Goal: Find specific page/section: Find specific page/section

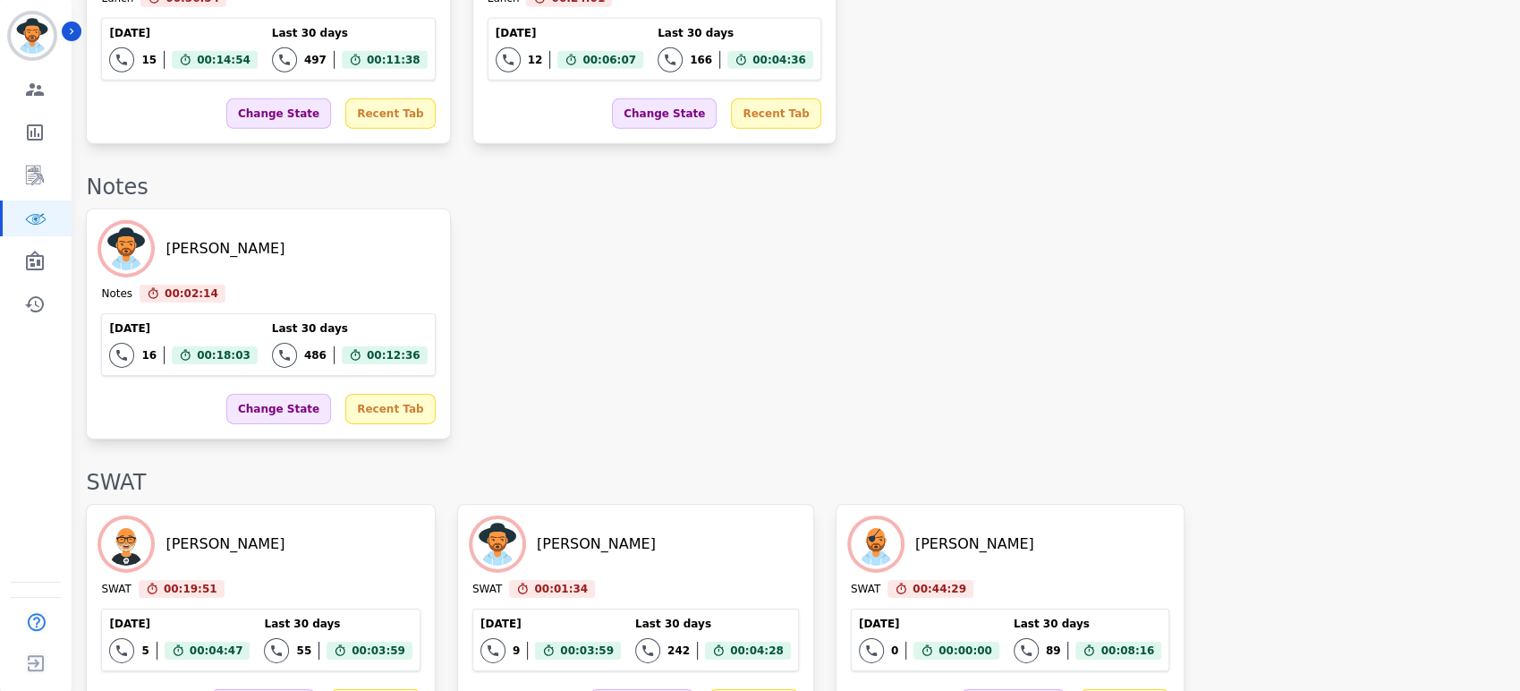
scroll to position [3783, 0]
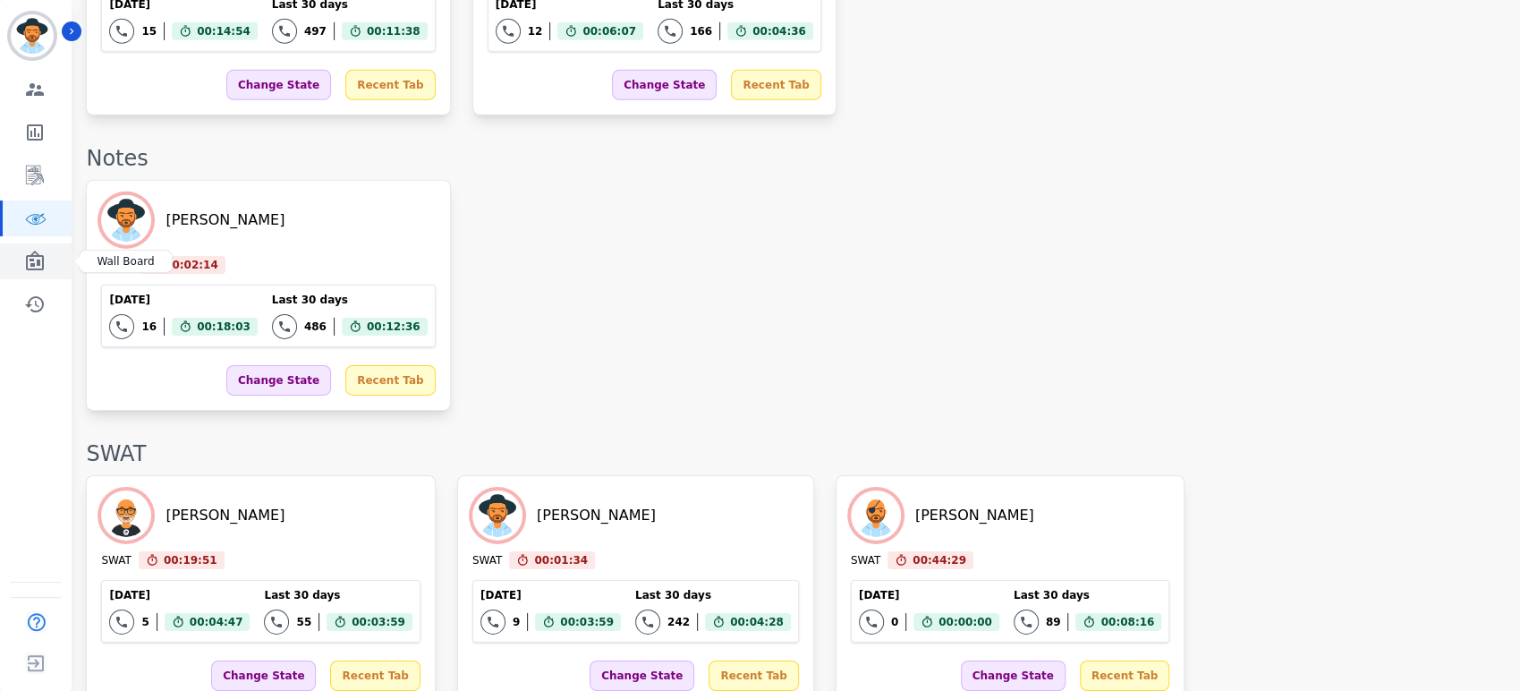
click at [47, 260] on link "Sidebar" at bounding box center [37, 261] width 69 height 36
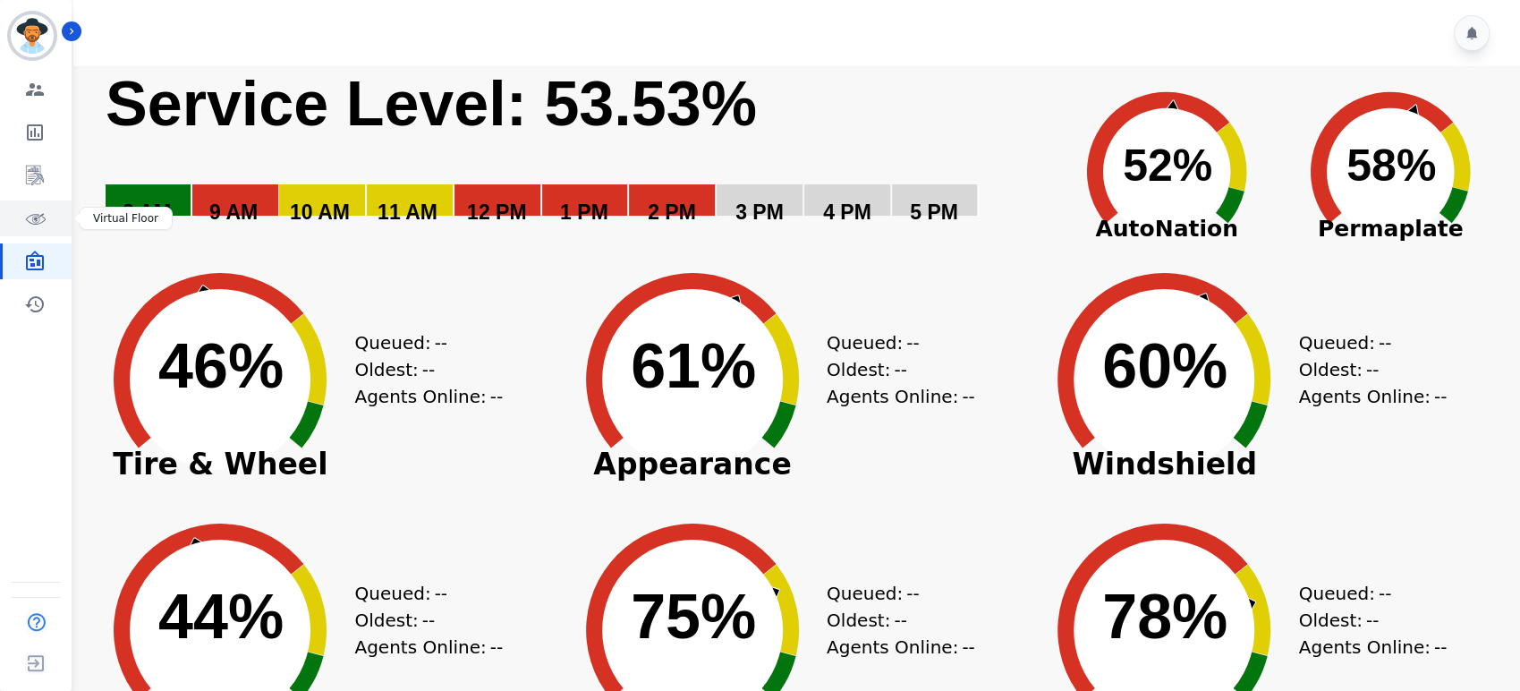
click at [28, 220] on icon "Sidebar" at bounding box center [34, 218] width 21 height 21
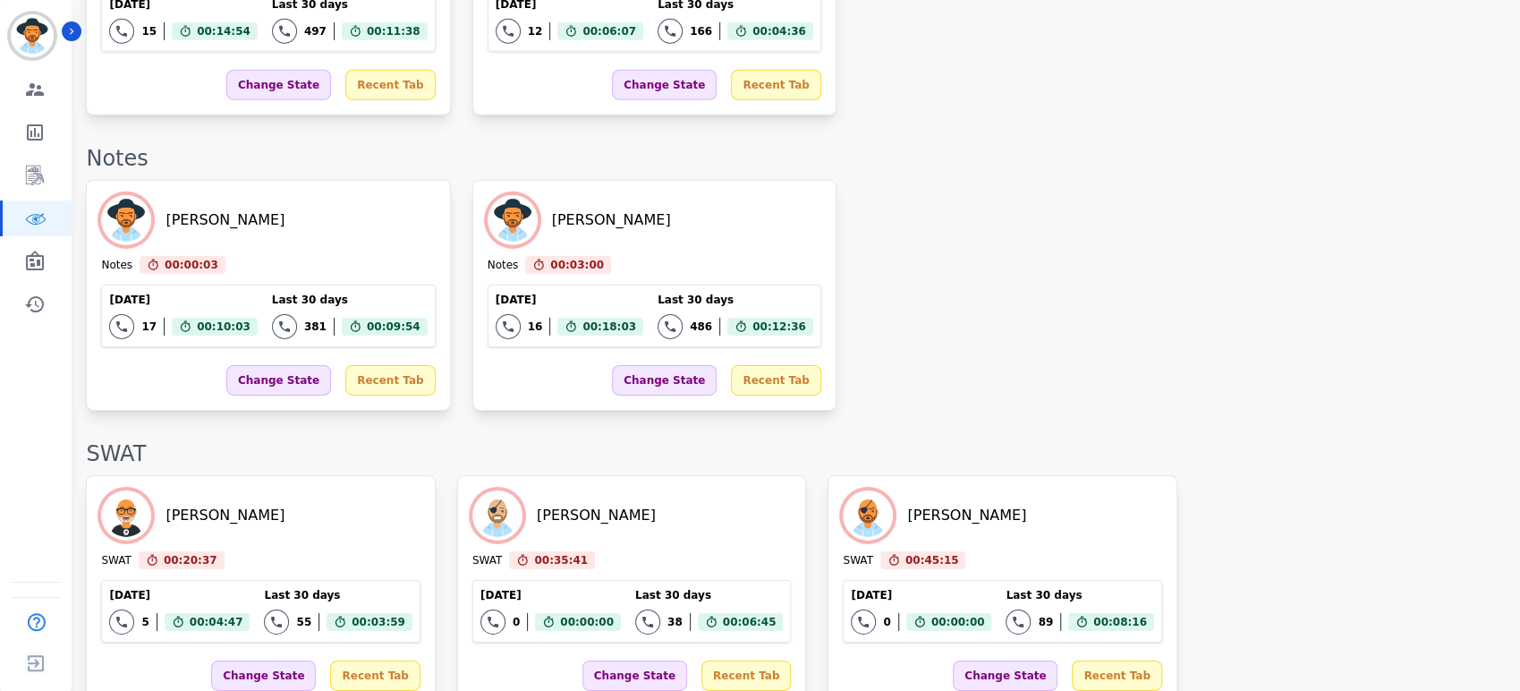
scroll to position [3783, 0]
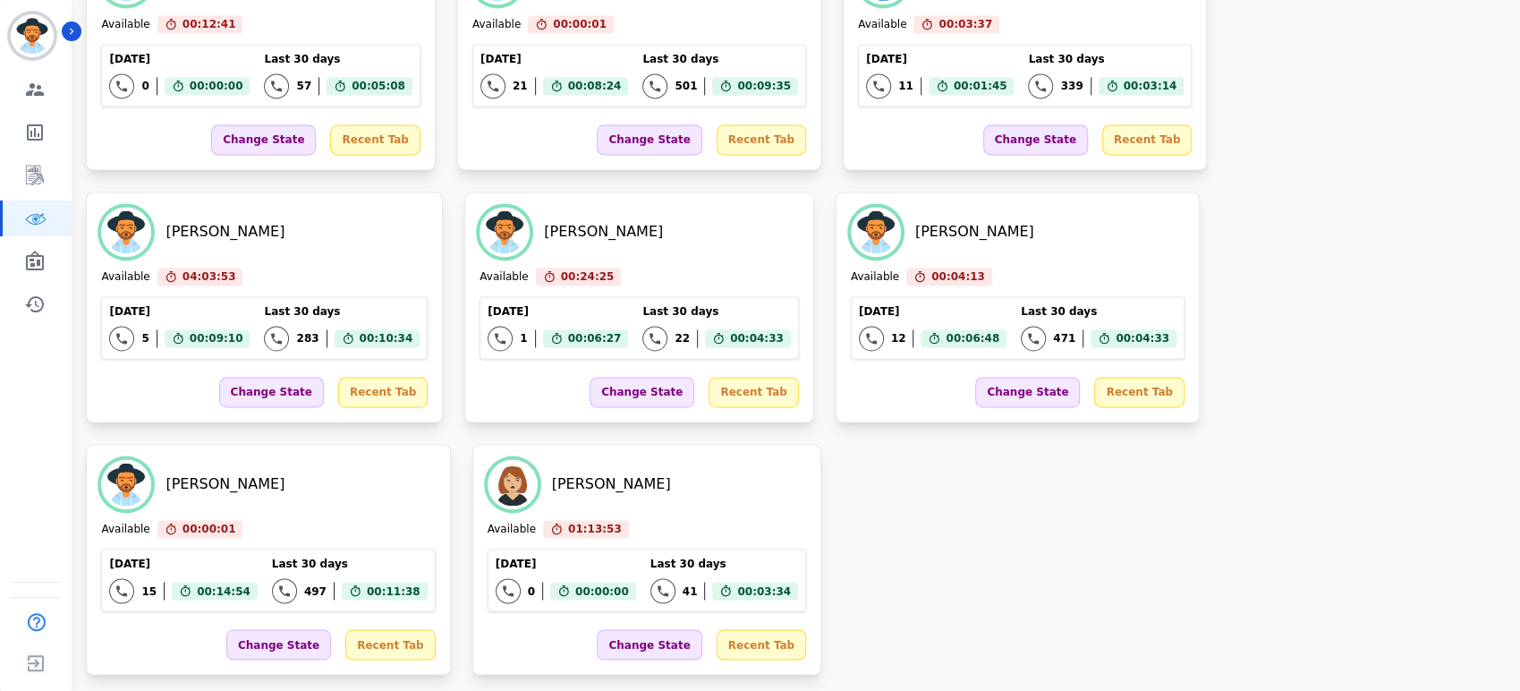
scroll to position [1627, 0]
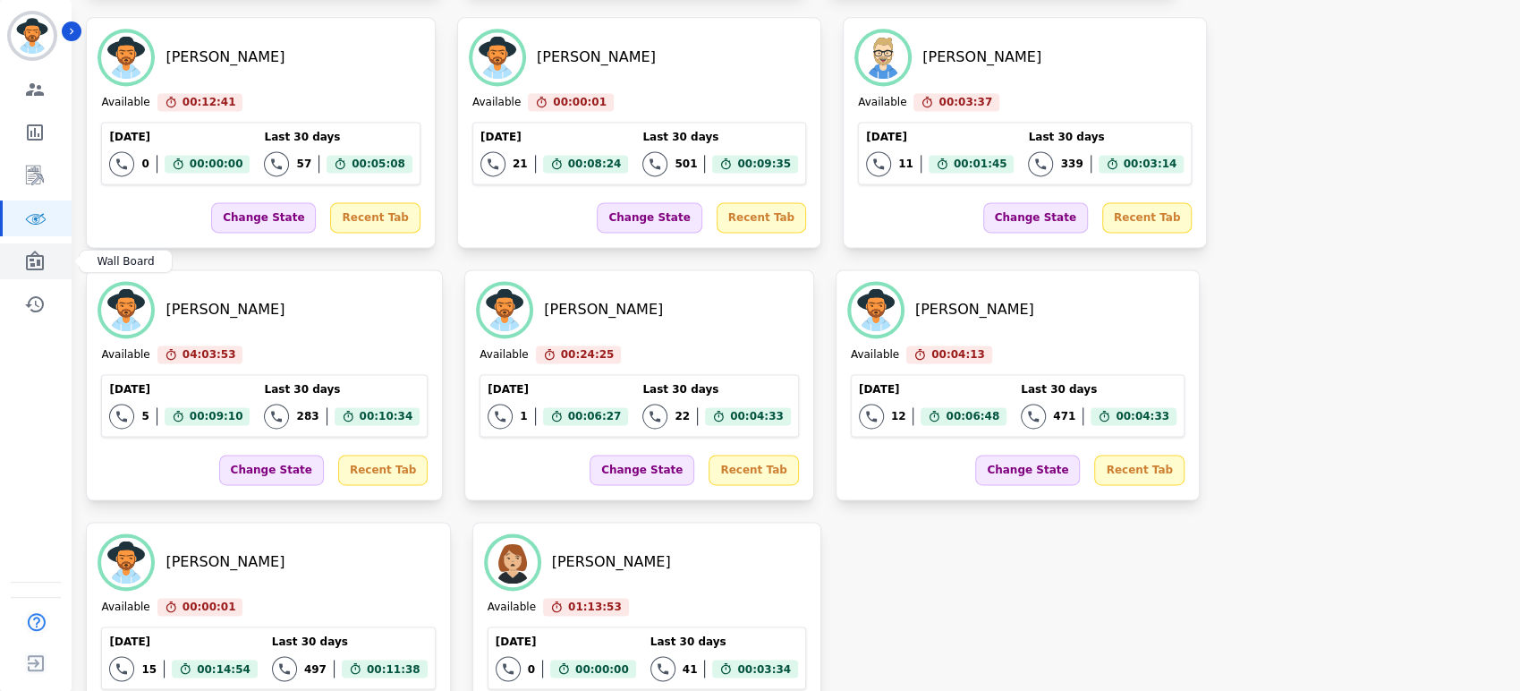
click at [31, 261] on icon "Sidebar" at bounding box center [34, 260] width 21 height 21
